Goal: Entertainment & Leisure: Consume media (video, audio)

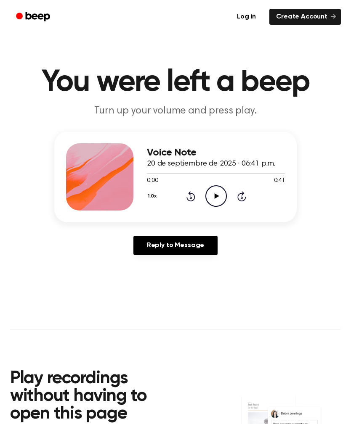
click at [212, 198] on icon "Play Audio" at bounding box center [215, 195] width 21 height 21
click at [219, 194] on icon "Pause Audio" at bounding box center [215, 195] width 21 height 21
click at [212, 204] on icon "Play Audio" at bounding box center [215, 195] width 21 height 21
click at [215, 203] on icon "Play Audio" at bounding box center [215, 195] width 21 height 21
click at [29, 42] on main "You were left a beep Turn up your volume and press play. Voice Note 20 de septi…" at bounding box center [175, 272] width 351 height 544
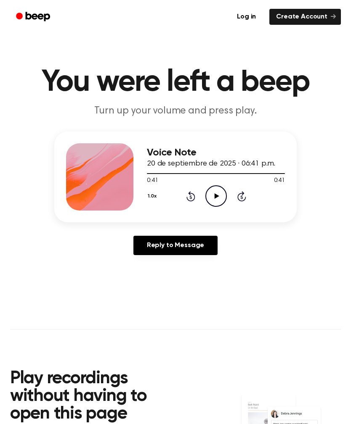
click at [219, 201] on icon "Play Audio" at bounding box center [215, 195] width 21 height 21
click at [222, 190] on icon "Play Audio" at bounding box center [215, 195] width 21 height 21
click at [218, 202] on icon "Pause Audio" at bounding box center [215, 195] width 21 height 21
click at [214, 193] on icon "Play Audio" at bounding box center [215, 195] width 21 height 21
click at [219, 191] on icon "Pause Audio" at bounding box center [215, 195] width 21 height 21
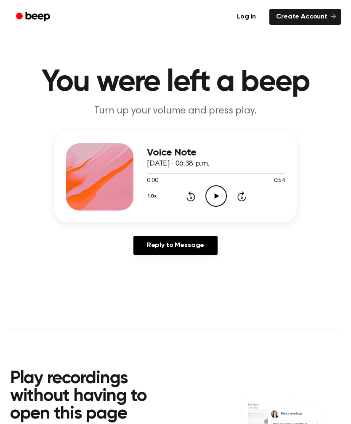
click at [217, 200] on icon "Play Audio" at bounding box center [215, 195] width 21 height 21
click at [214, 198] on icon "Play Audio" at bounding box center [215, 195] width 21 height 21
click at [212, 196] on icon "Play Audio" at bounding box center [215, 195] width 21 height 21
click at [212, 199] on icon "Pause Audio" at bounding box center [215, 195] width 21 height 21
click at [219, 188] on icon "Play Audio" at bounding box center [215, 195] width 21 height 21
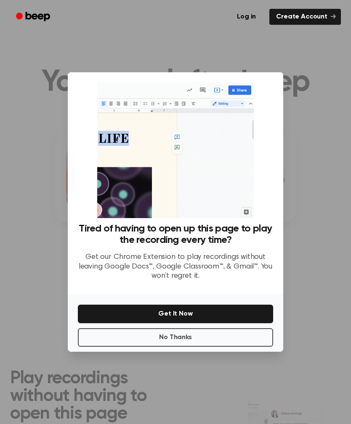
click at [217, 347] on button "No Thanks" at bounding box center [175, 337] width 195 height 19
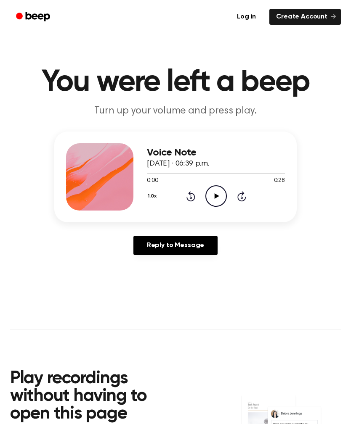
click at [209, 202] on icon "Play Audio" at bounding box center [215, 195] width 21 height 21
click at [212, 201] on icon "Play Audio" at bounding box center [215, 195] width 21 height 21
click at [223, 201] on icon "Play Audio" at bounding box center [215, 195] width 21 height 21
